Goal: Task Accomplishment & Management: Manage account settings

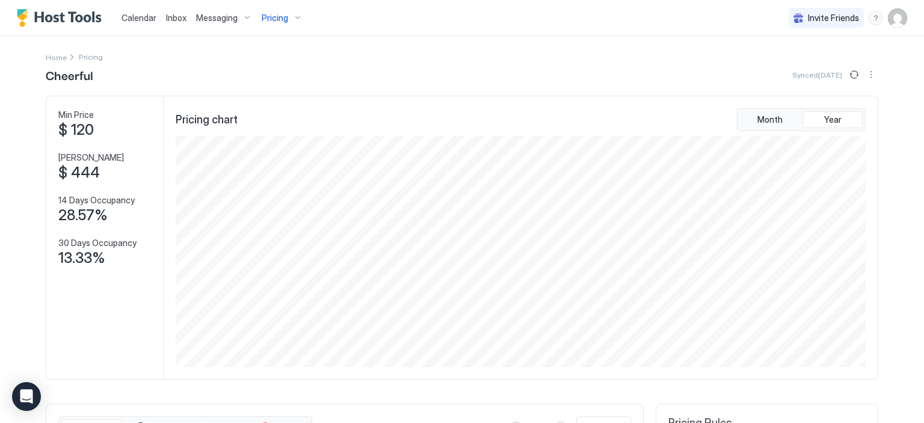
scroll to position [231, 693]
click at [290, 17] on div "Pricing" at bounding box center [282, 18] width 51 height 20
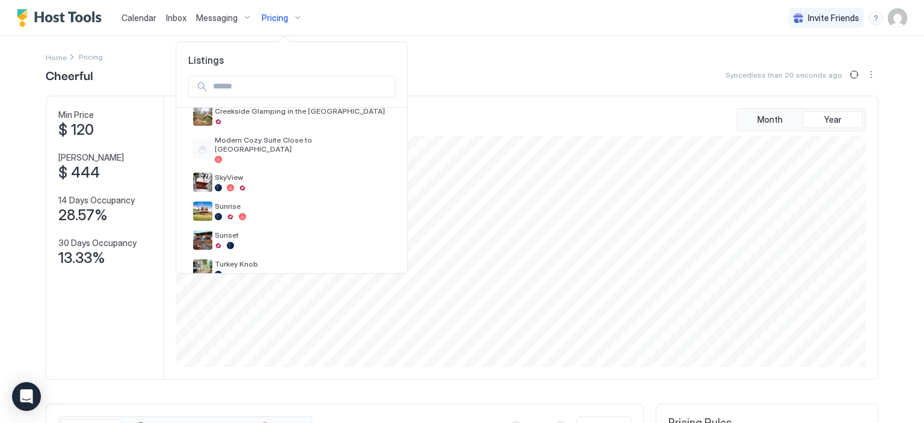
scroll to position [248, 0]
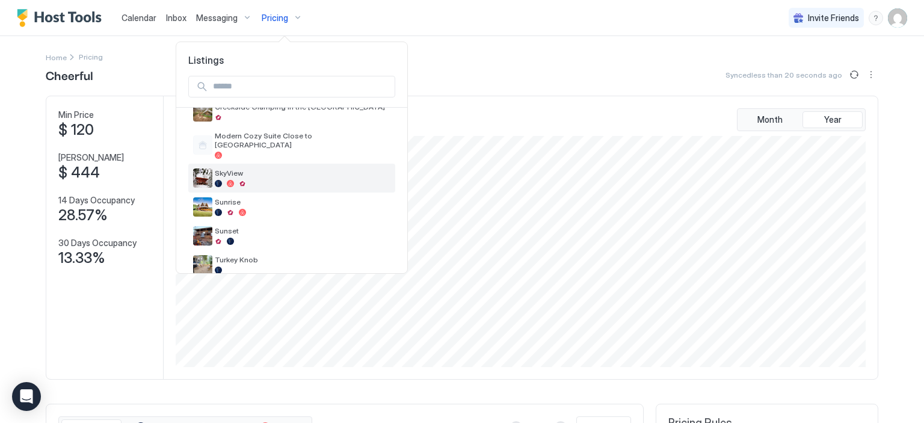
click at [269, 170] on div "SkyView" at bounding box center [303, 177] width 176 height 19
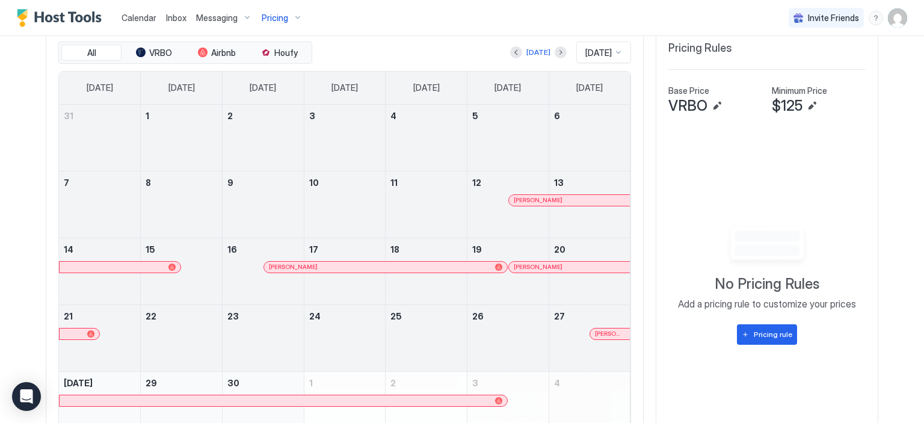
scroll to position [374, 0]
click at [585, 56] on span "[DATE]" at bounding box center [598, 53] width 26 height 11
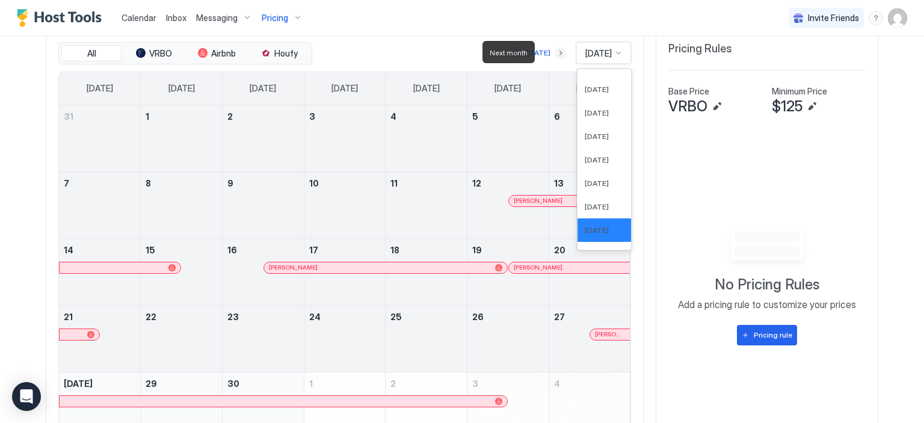
click at [554, 55] on button "Next month" at bounding box center [560, 53] width 12 height 12
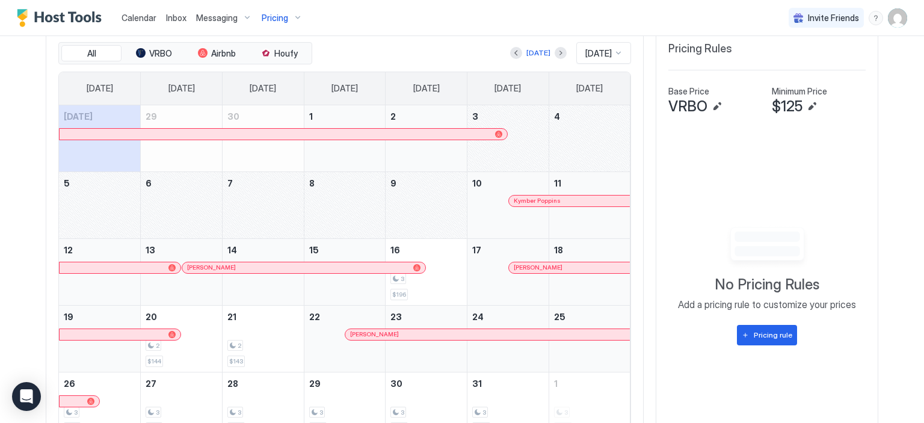
click at [611, 139] on div "October 4, 2025" at bounding box center [589, 138] width 81 height 66
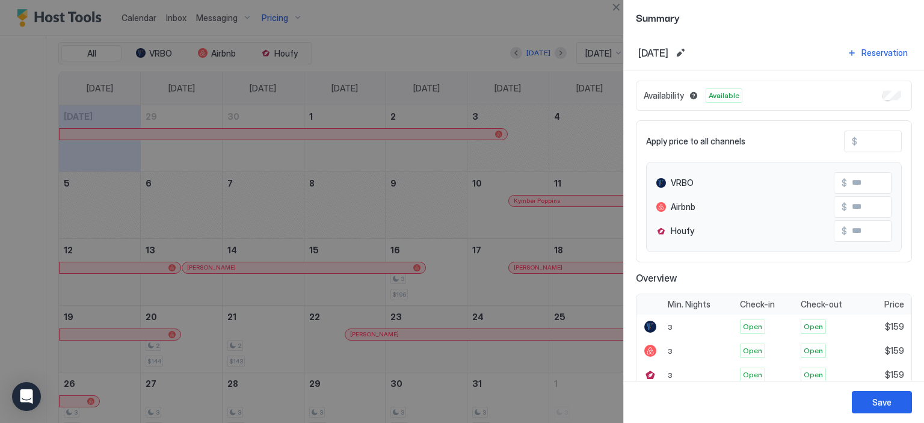
type input "***"
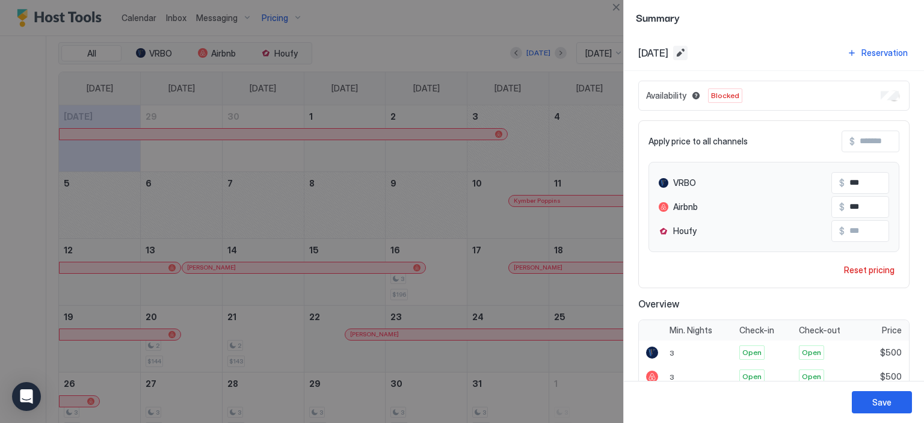
click at [687, 54] on button "Edit date range" at bounding box center [680, 53] width 14 height 14
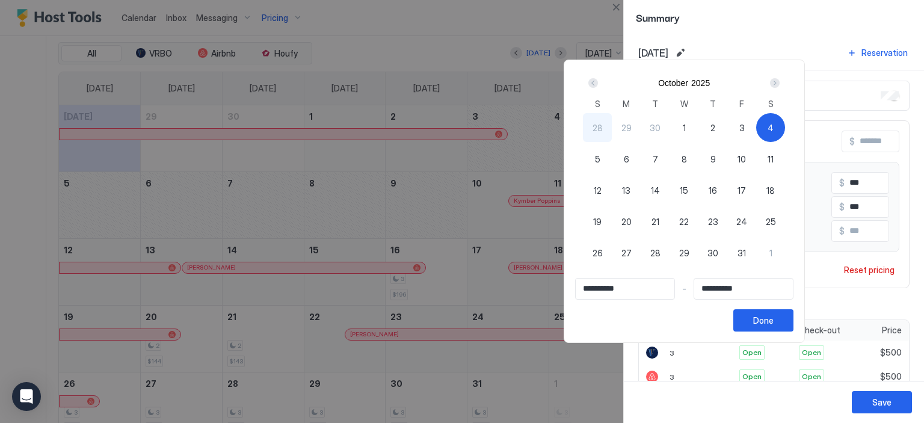
click at [756, 126] on div "3" at bounding box center [741, 127] width 29 height 29
type input "**********"
click at [715, 156] on span "9" at bounding box center [712, 159] width 5 height 13
type input "**********"
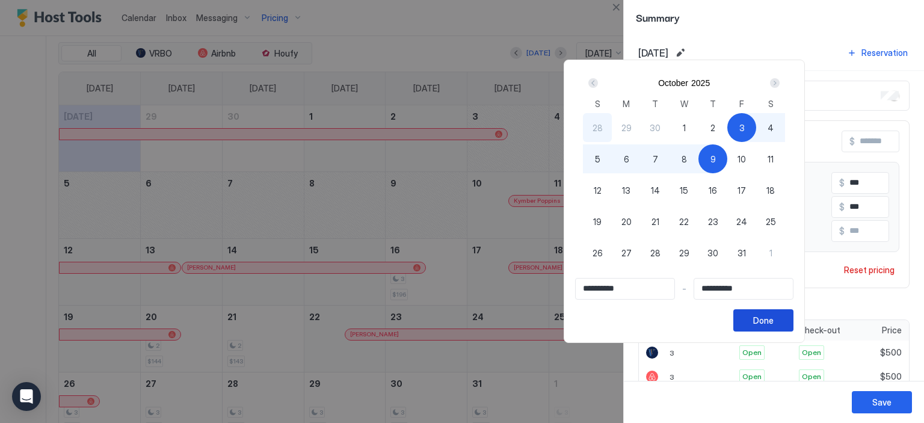
click at [793, 317] on button "Done" at bounding box center [763, 320] width 60 height 22
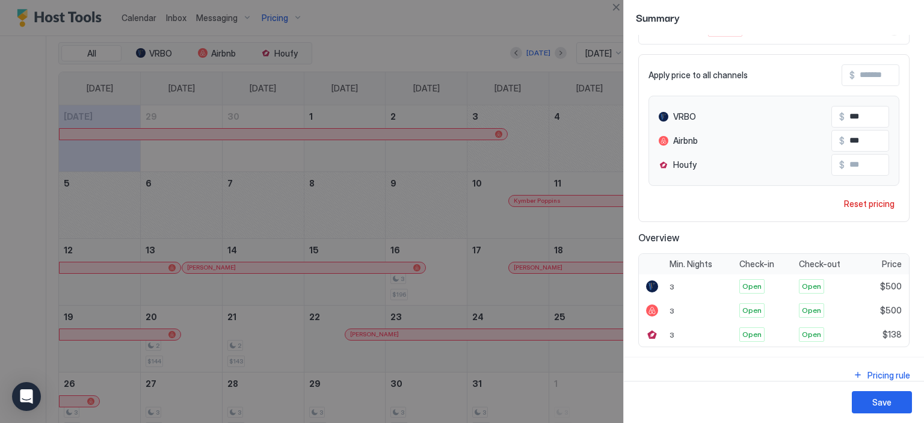
scroll to position [68, 0]
click at [617, 9] on button "Close" at bounding box center [615, 7] width 14 height 14
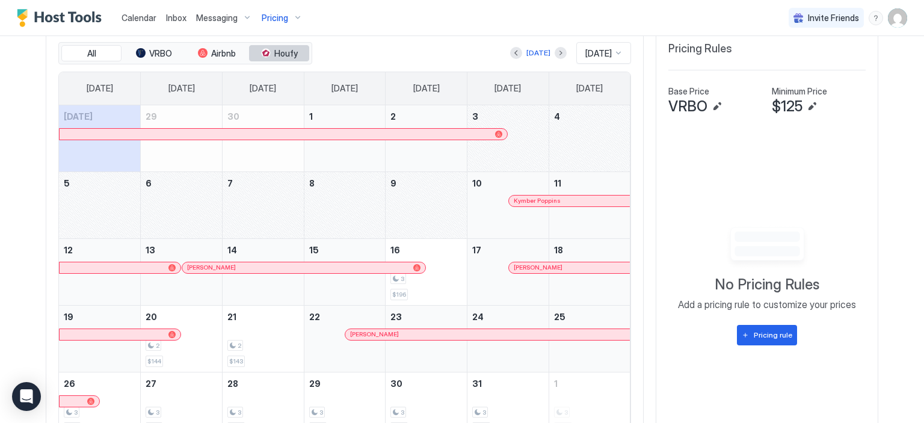
click at [275, 48] on span "Houfy" at bounding box center [285, 53] width 23 height 11
click at [283, 49] on span "Houfy" at bounding box center [285, 53] width 23 height 11
click at [216, 52] on span "Airbnb" at bounding box center [223, 53] width 25 height 11
click at [177, 55] on button "VRBO" at bounding box center [154, 53] width 60 height 17
click at [90, 50] on span "All" at bounding box center [91, 53] width 9 height 11
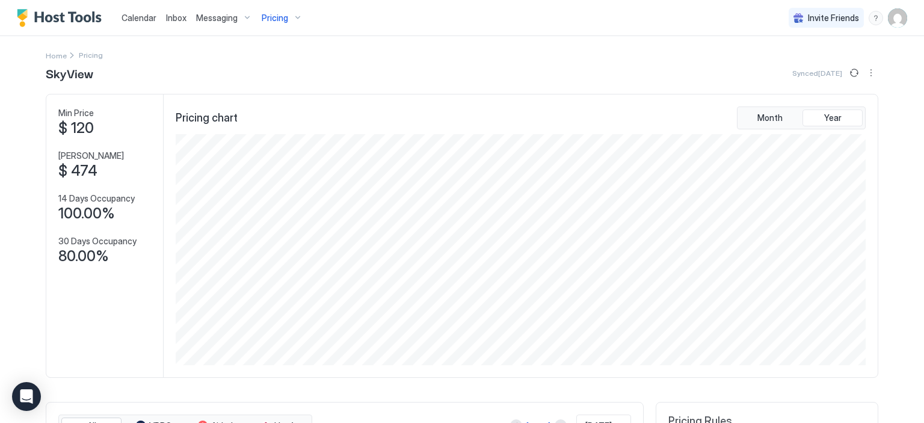
scroll to position [0, 0]
click at [864, 71] on button "More options" at bounding box center [870, 74] width 14 height 14
click at [822, 75] on div at bounding box center [462, 211] width 924 height 423
click at [848, 75] on button "Sync prices" at bounding box center [854, 74] width 14 height 14
click at [887, 16] on img "User profile" at bounding box center [896, 17] width 19 height 19
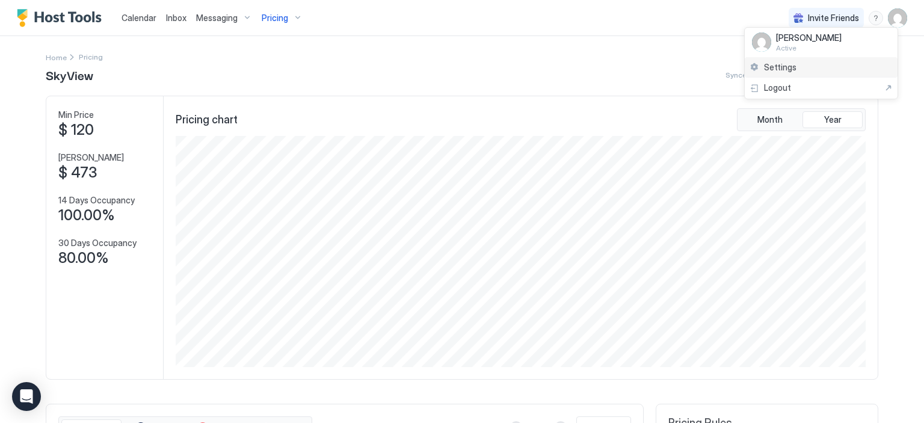
click at [780, 70] on span "Settings" at bounding box center [780, 67] width 32 height 11
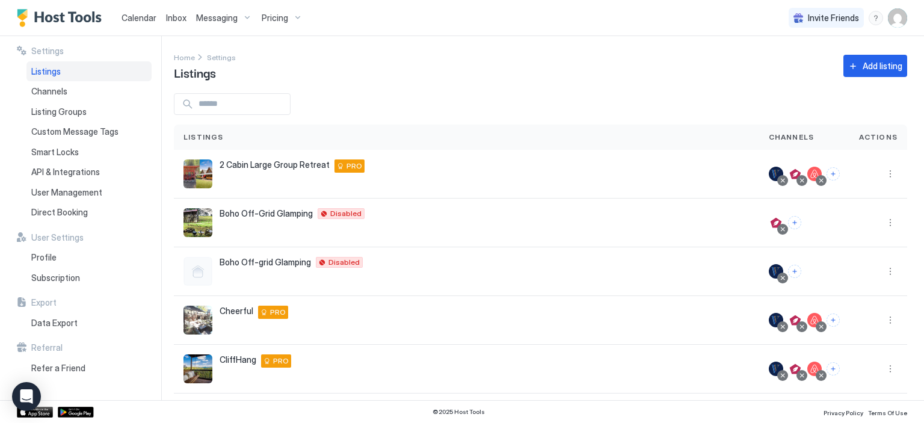
scroll to position [278, 0]
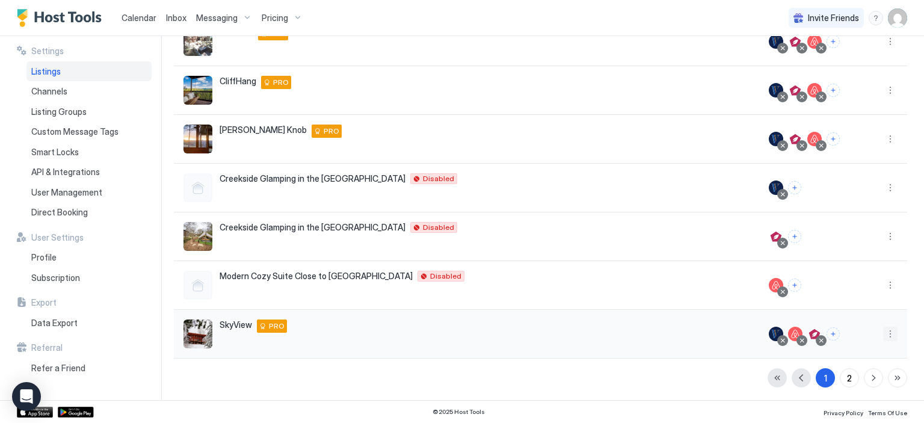
click at [883, 333] on button "More options" at bounding box center [890, 333] width 14 height 14
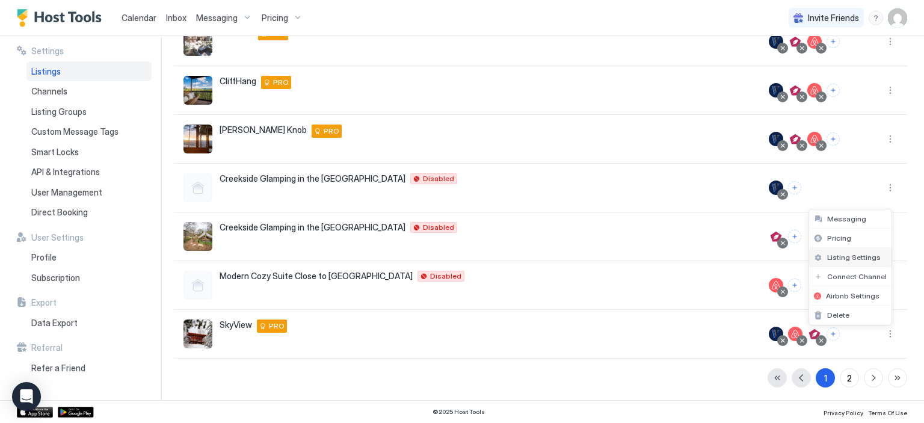
click at [868, 259] on span "Listing Settings" at bounding box center [854, 257] width 54 height 9
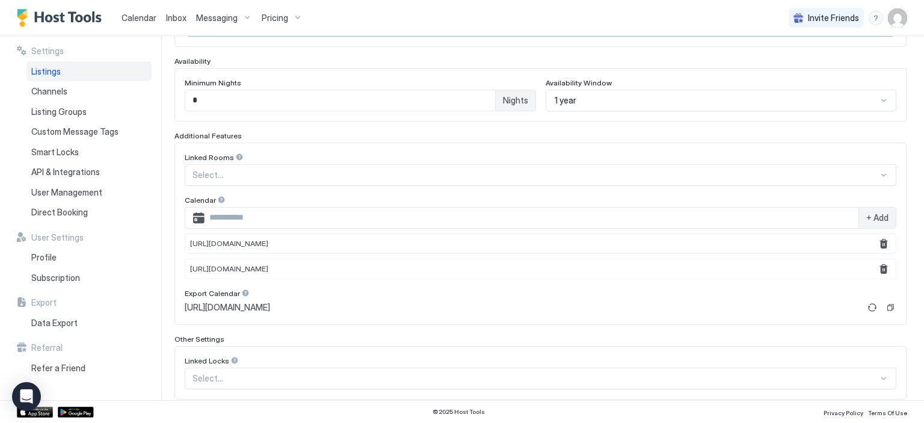
scroll to position [308, 0]
click at [866, 212] on span "+ Add" at bounding box center [877, 215] width 22 height 11
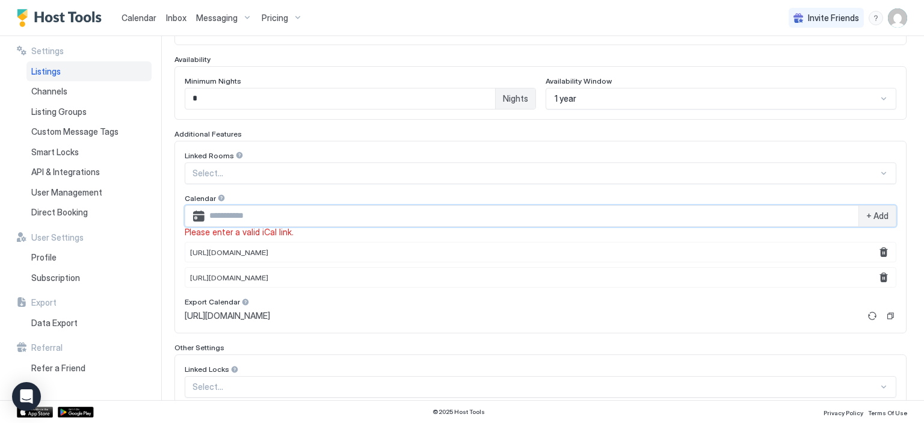
click at [829, 212] on input "Input Field" at bounding box center [531, 216] width 654 height 20
paste input "**********"
type input "**********"
click at [873, 210] on span "+ Add" at bounding box center [877, 215] width 22 height 11
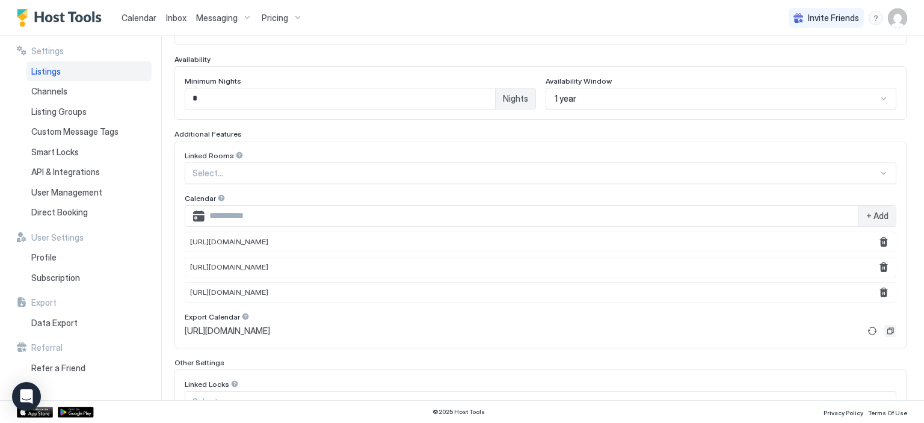
click at [884, 325] on button "Copy" at bounding box center [890, 331] width 12 height 12
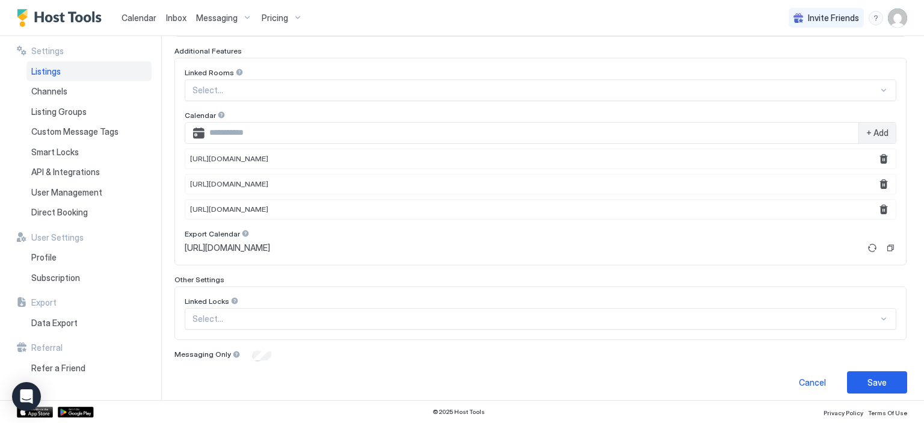
scroll to position [395, 0]
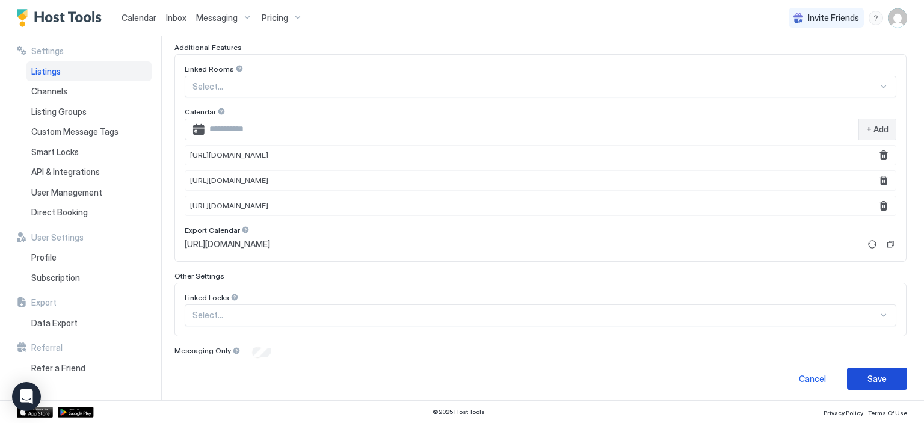
click at [851, 367] on button "Save" at bounding box center [877, 378] width 60 height 22
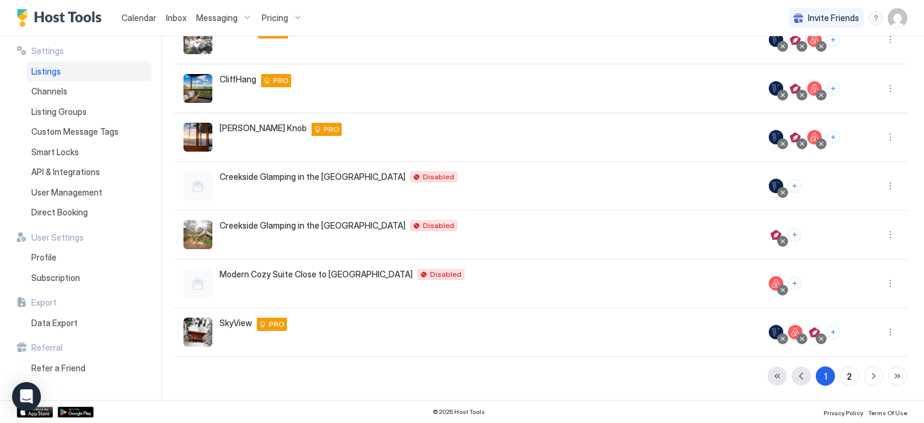
scroll to position [278, 0]
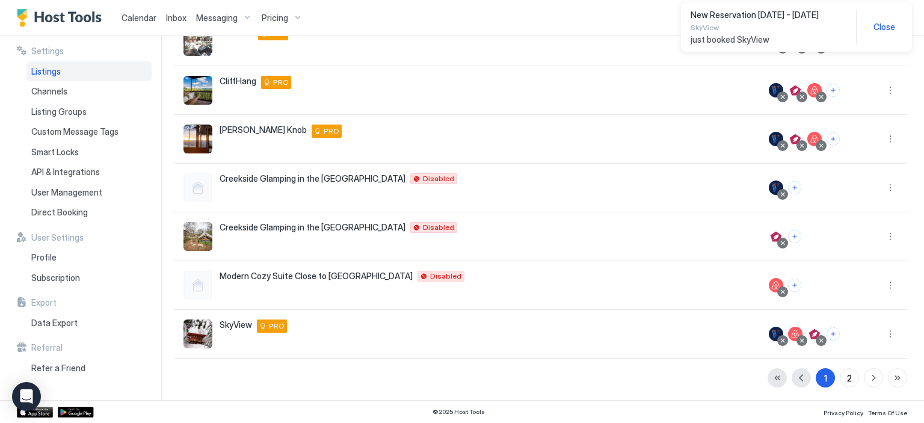
click at [293, 17] on div "Pricing" at bounding box center [282, 18] width 51 height 20
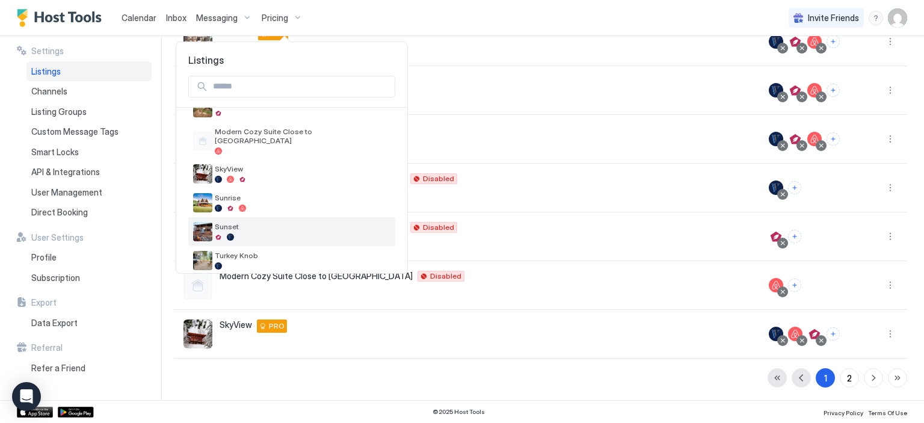
scroll to position [251, 0]
click at [279, 177] on div at bounding box center [303, 180] width 176 height 7
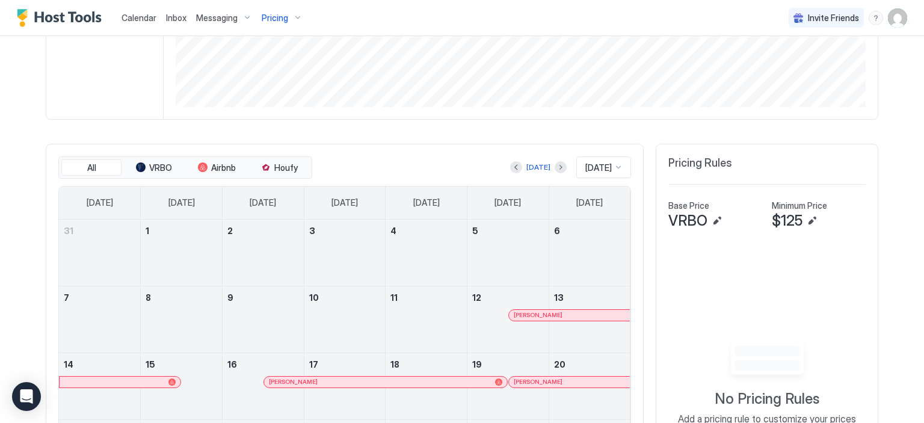
scroll to position [260, 0]
click at [554, 162] on button "Next month" at bounding box center [560, 167] width 12 height 12
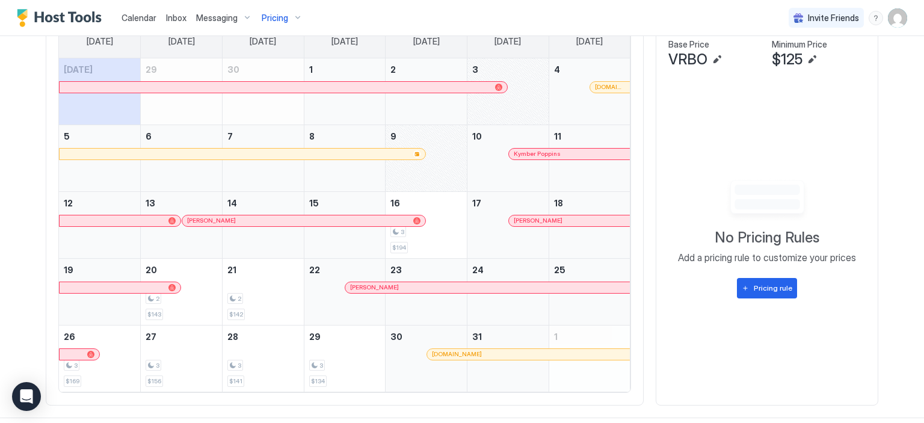
scroll to position [434, 0]
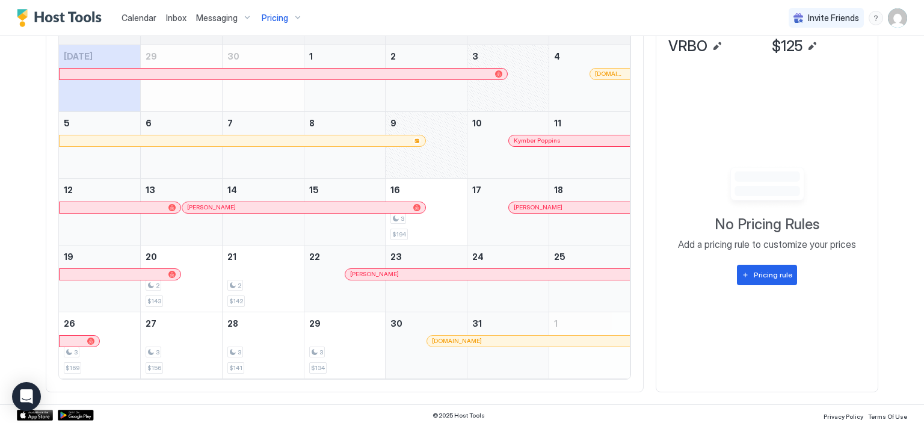
click at [608, 73] on div at bounding box center [613, 74] width 10 height 10
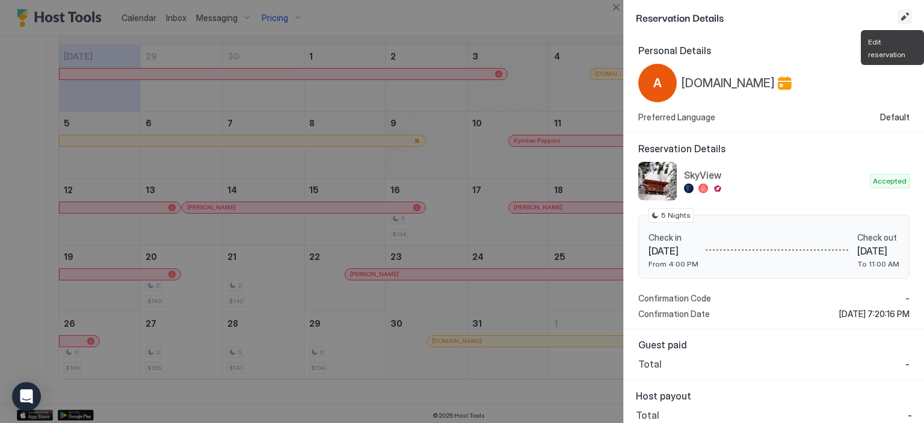
click at [904, 19] on button "Edit reservation" at bounding box center [904, 17] width 14 height 14
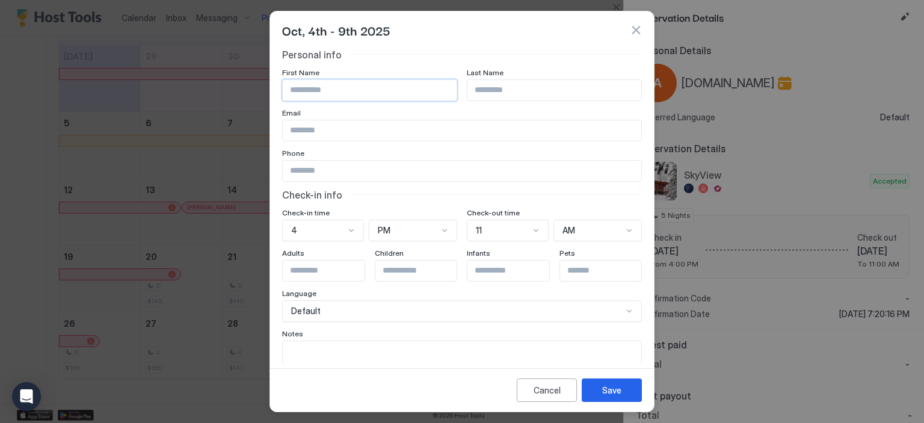
click at [434, 89] on input "Input Field" at bounding box center [370, 90] width 174 height 20
type input "******"
type input "*****"
type input "**********"
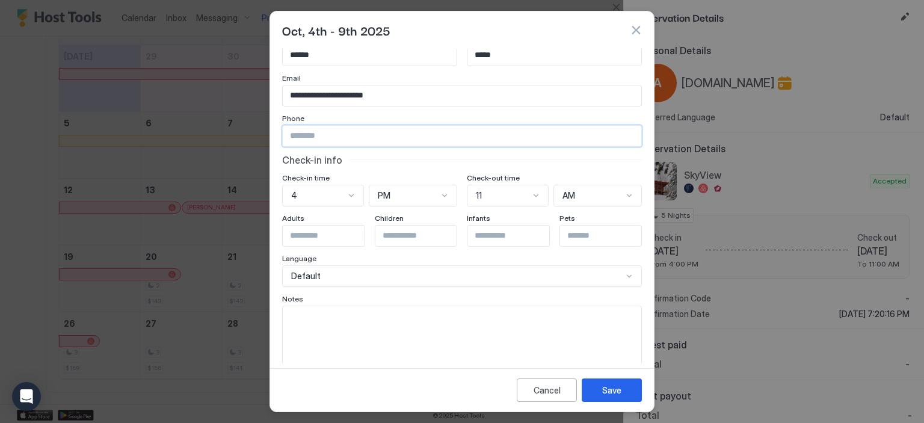
scroll to position [47, 0]
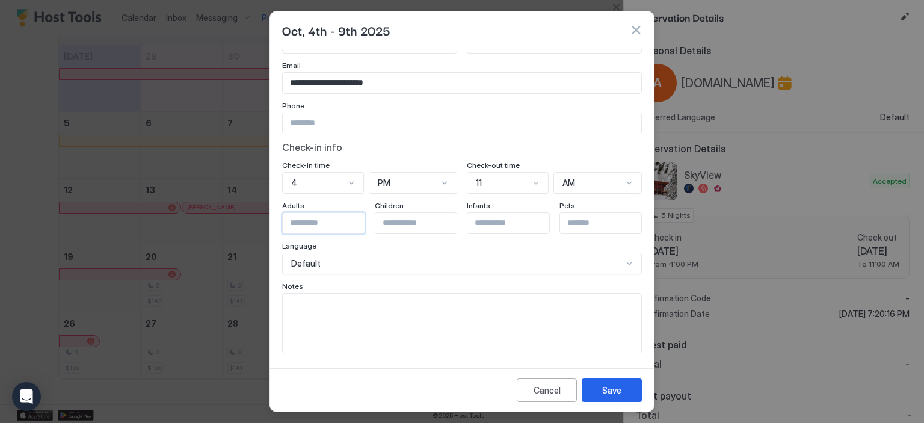
click at [349, 219] on input "Input Field" at bounding box center [332, 223] width 99 height 20
type input "*"
click at [616, 399] on button "Save" at bounding box center [611, 389] width 60 height 23
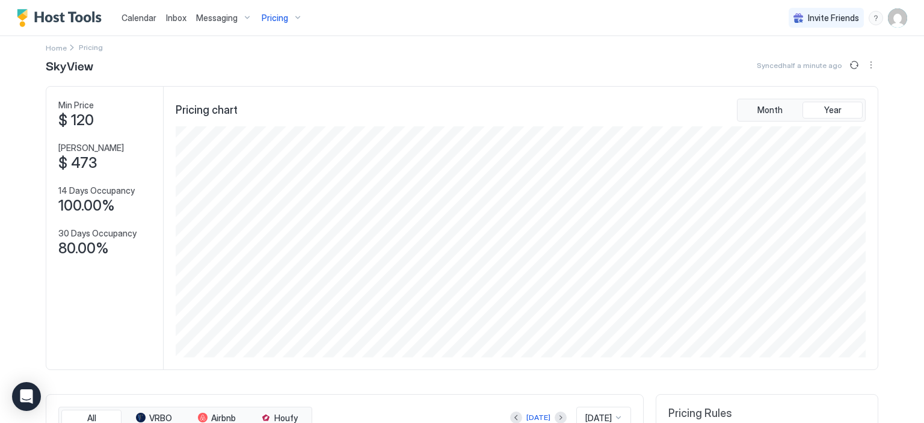
scroll to position [0, 0]
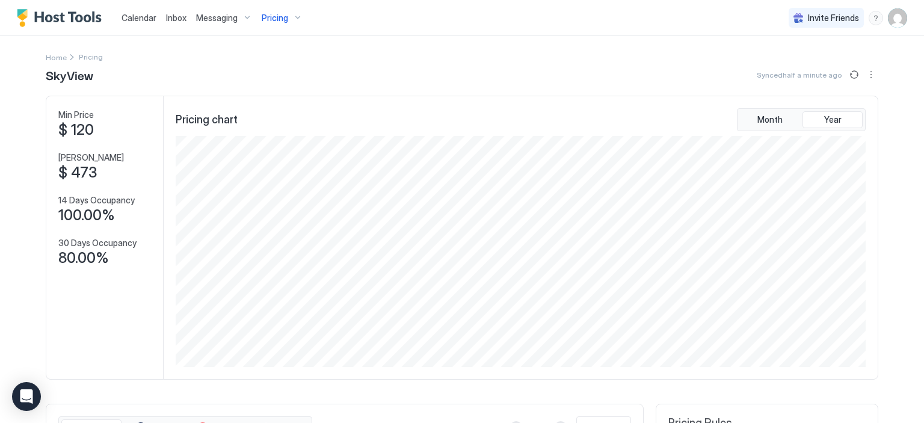
click at [148, 25] on div "Calendar" at bounding box center [139, 18] width 44 height 22
click at [147, 15] on span "Calendar" at bounding box center [138, 18] width 35 height 10
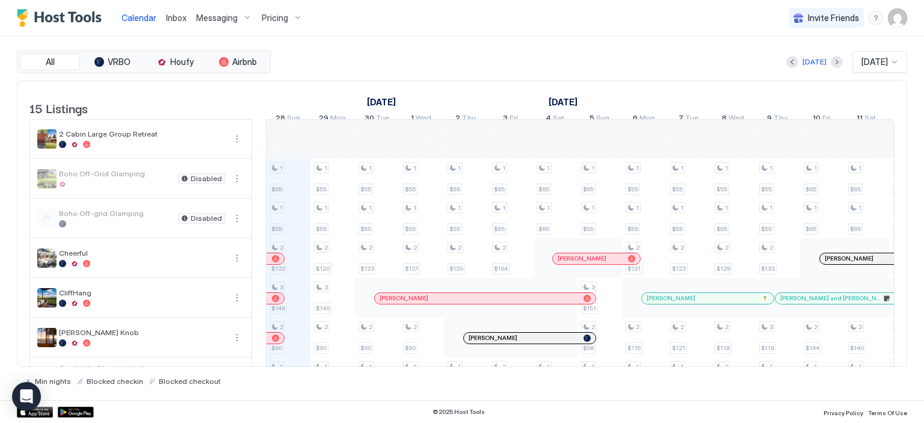
scroll to position [364, 0]
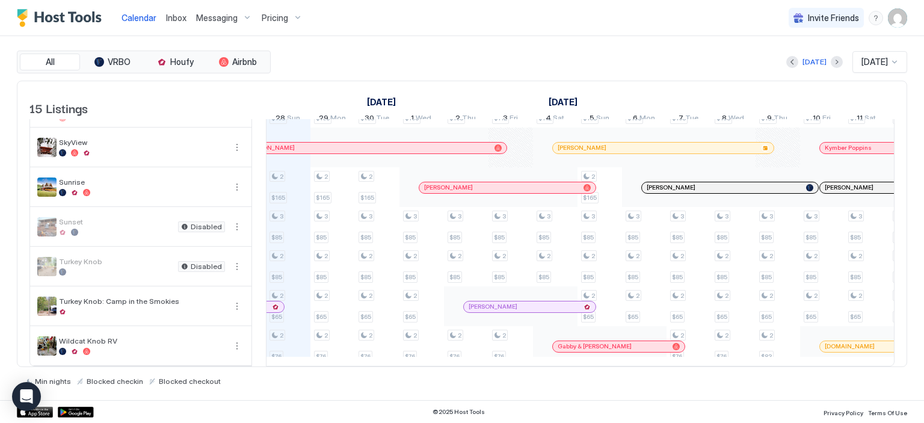
click at [492, 302] on div at bounding box center [493, 307] width 10 height 10
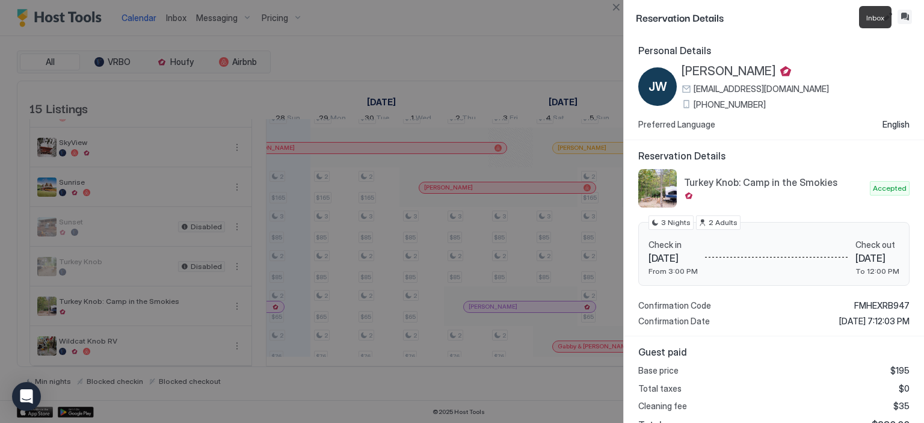
click at [901, 14] on button "Inbox" at bounding box center [904, 17] width 14 height 14
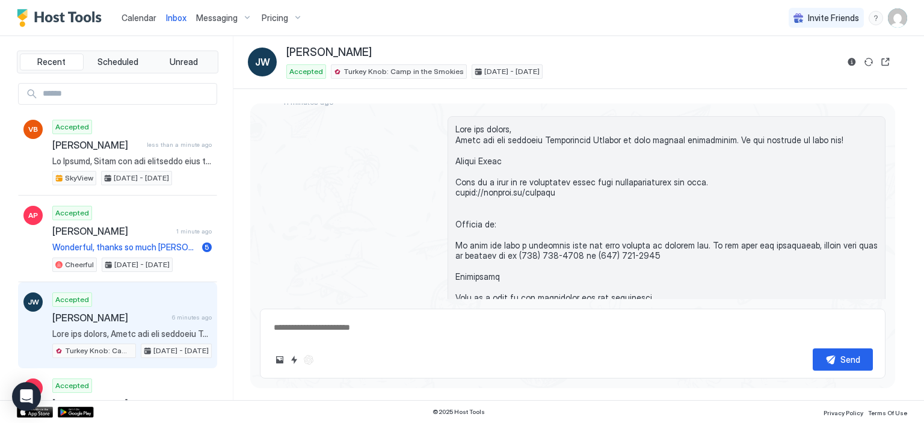
scroll to position [84, 0]
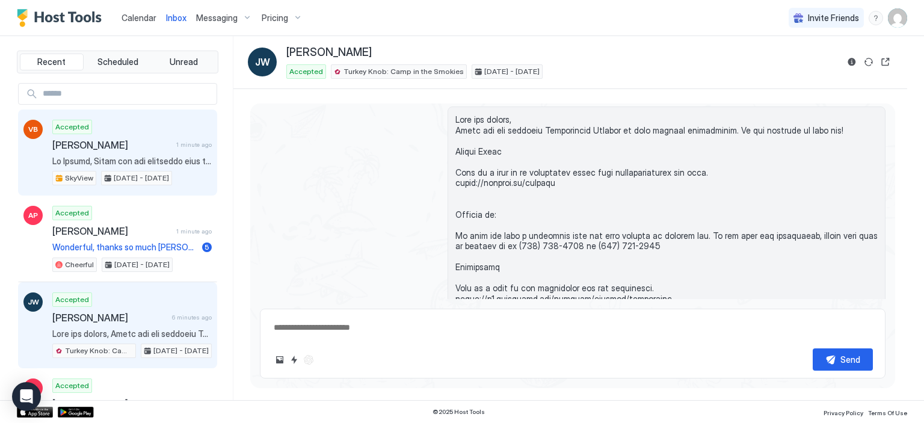
click at [145, 139] on span "[PERSON_NAME]" at bounding box center [111, 145] width 119 height 12
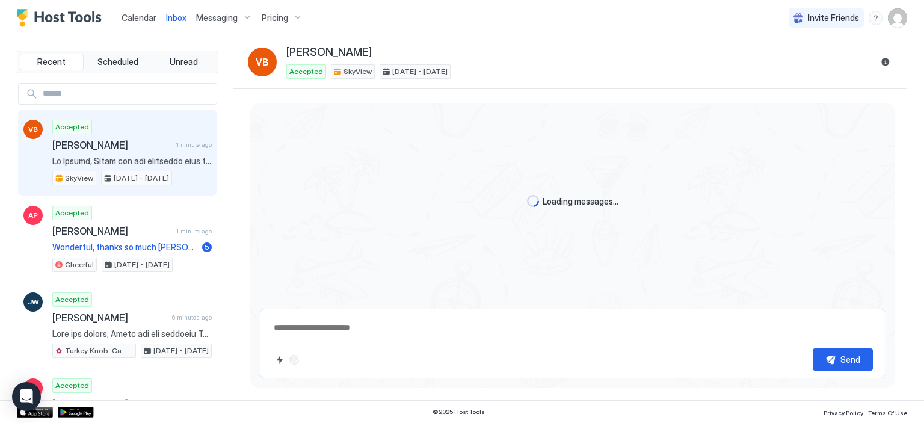
scroll to position [307, 0]
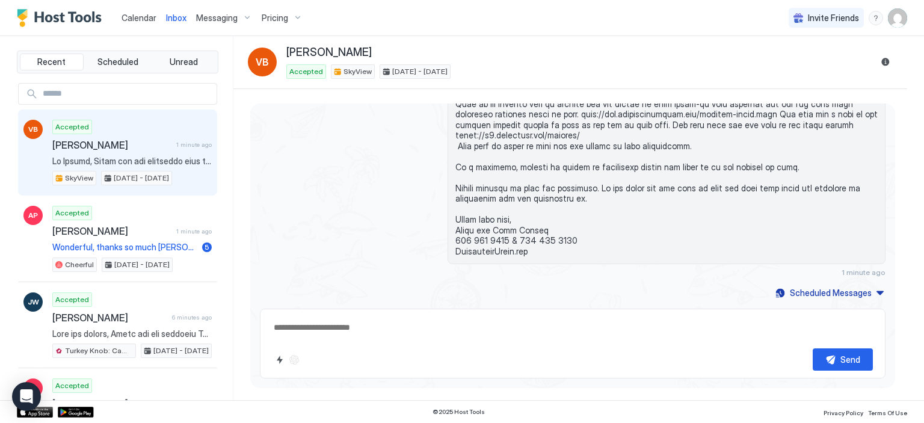
click at [352, 228] on div "1 minute ago" at bounding box center [572, 153] width 625 height 250
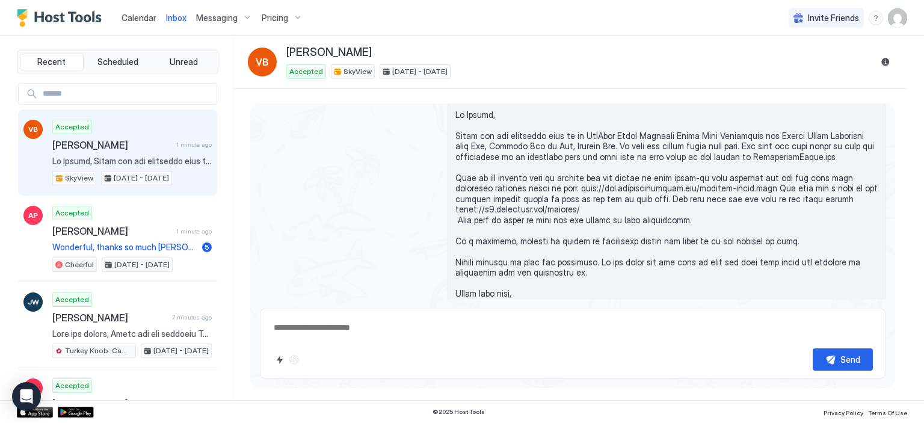
scroll to position [240, 0]
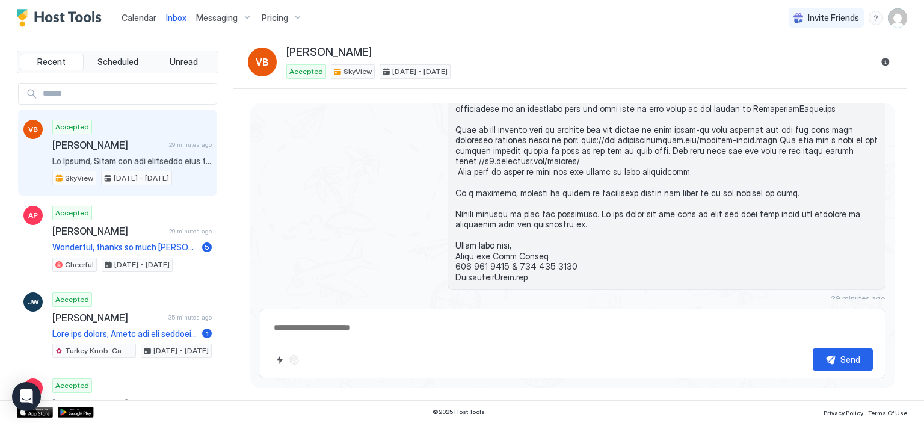
type textarea "*"
